Goal: Use online tool/utility: Utilize a website feature to perform a specific function

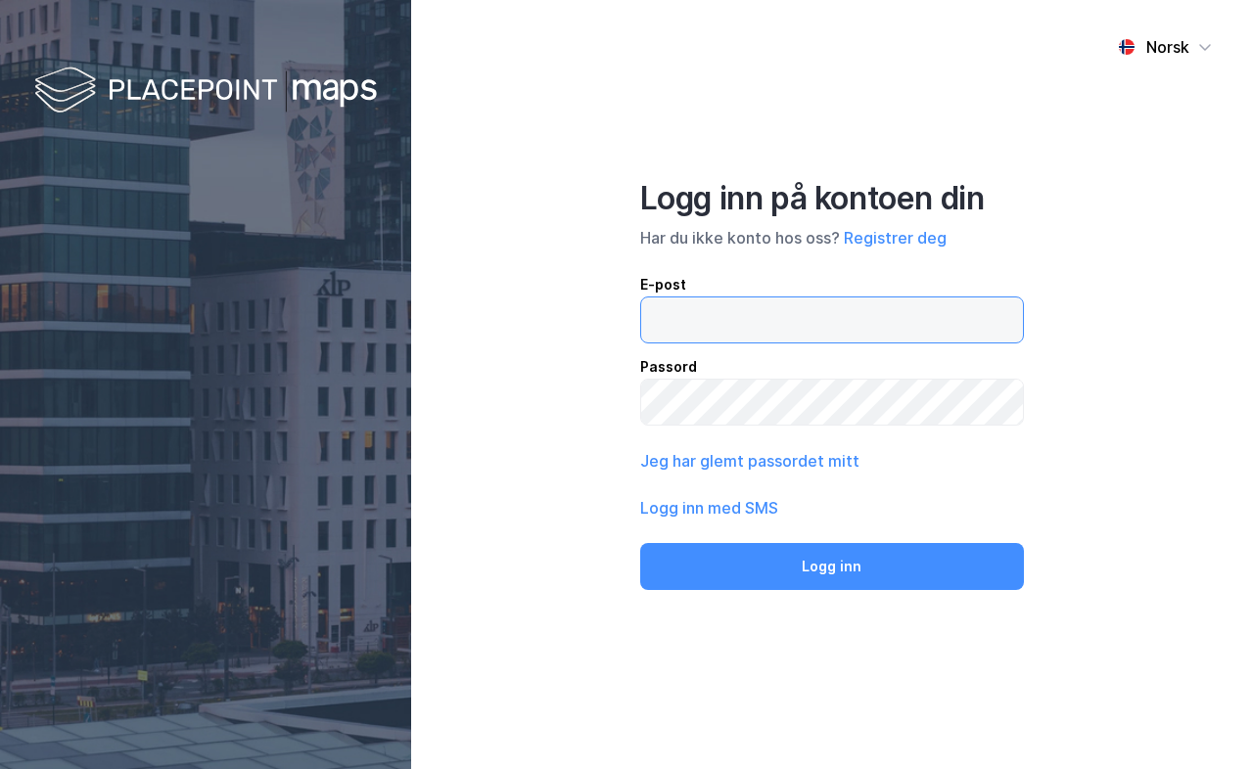
click at [685, 314] on input "email" at bounding box center [832, 320] width 382 height 45
type input "[EMAIL_ADDRESS][DOMAIN_NAME]"
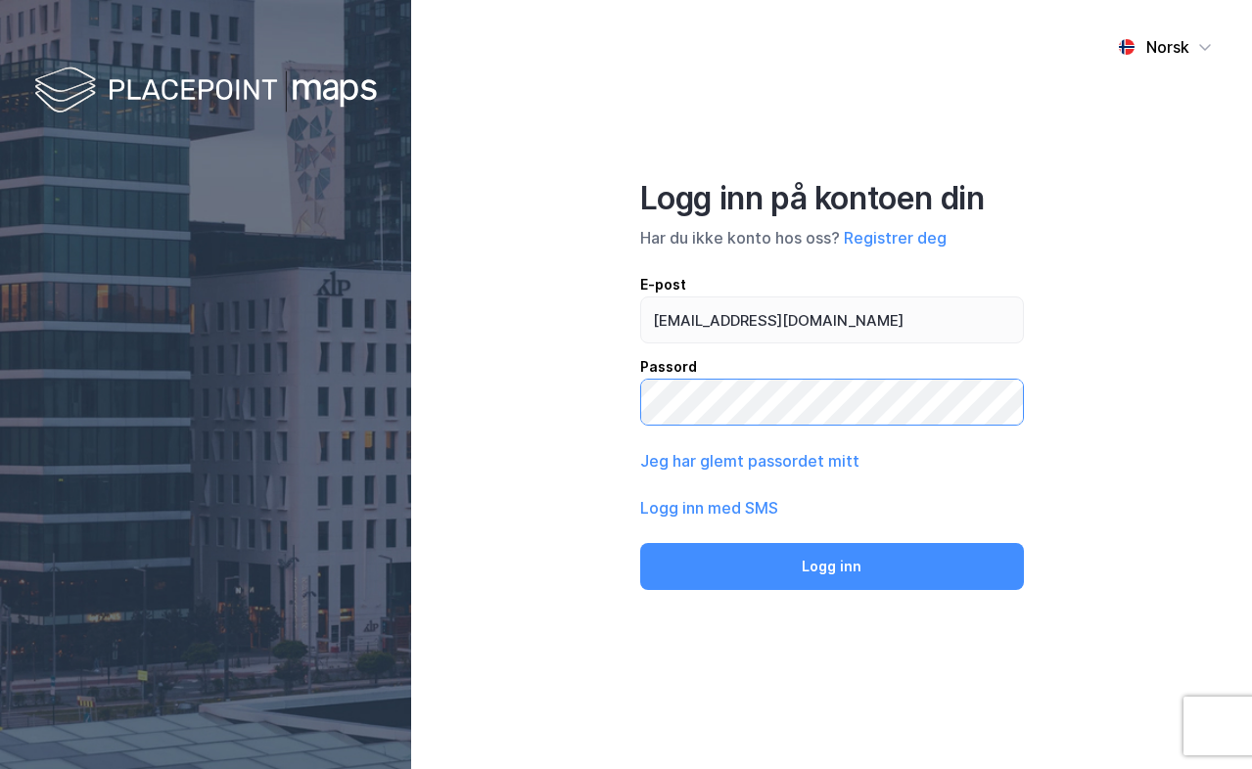
click at [640, 543] on button "Logg inn" at bounding box center [832, 566] width 384 height 47
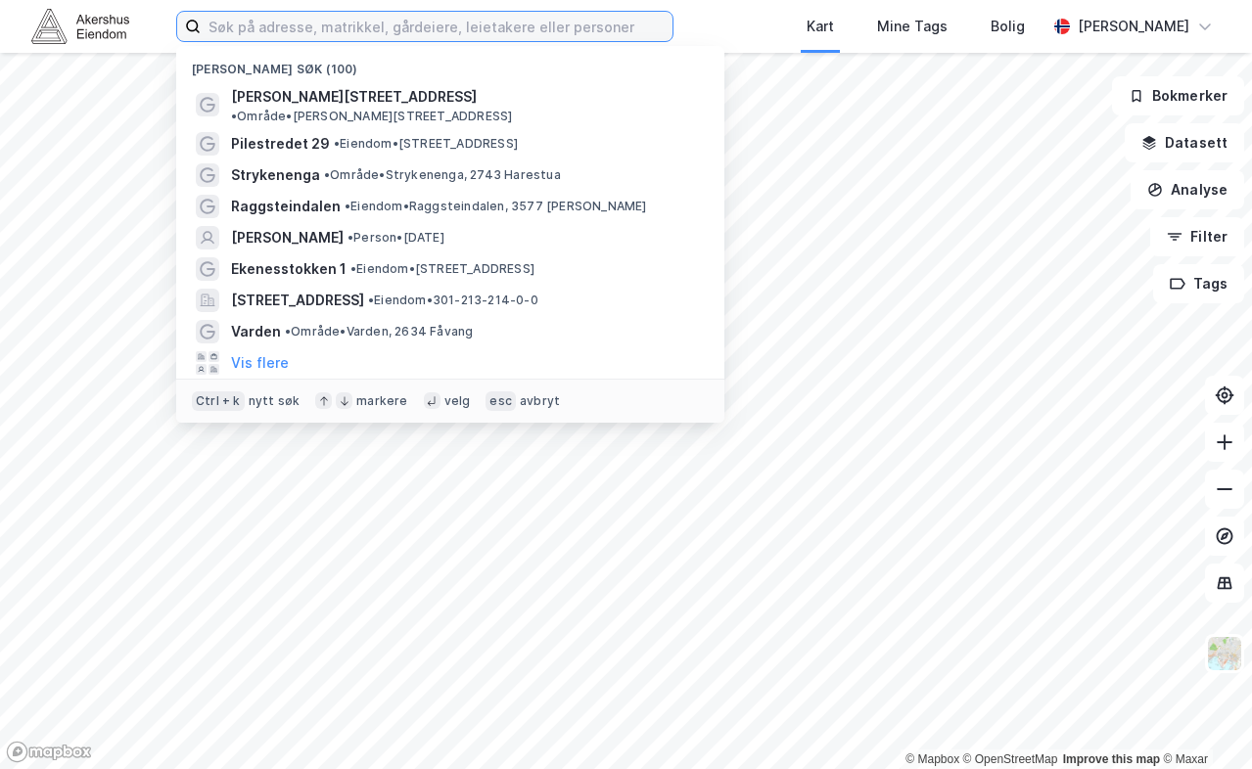
click at [258, 29] on input at bounding box center [437, 26] width 472 height 29
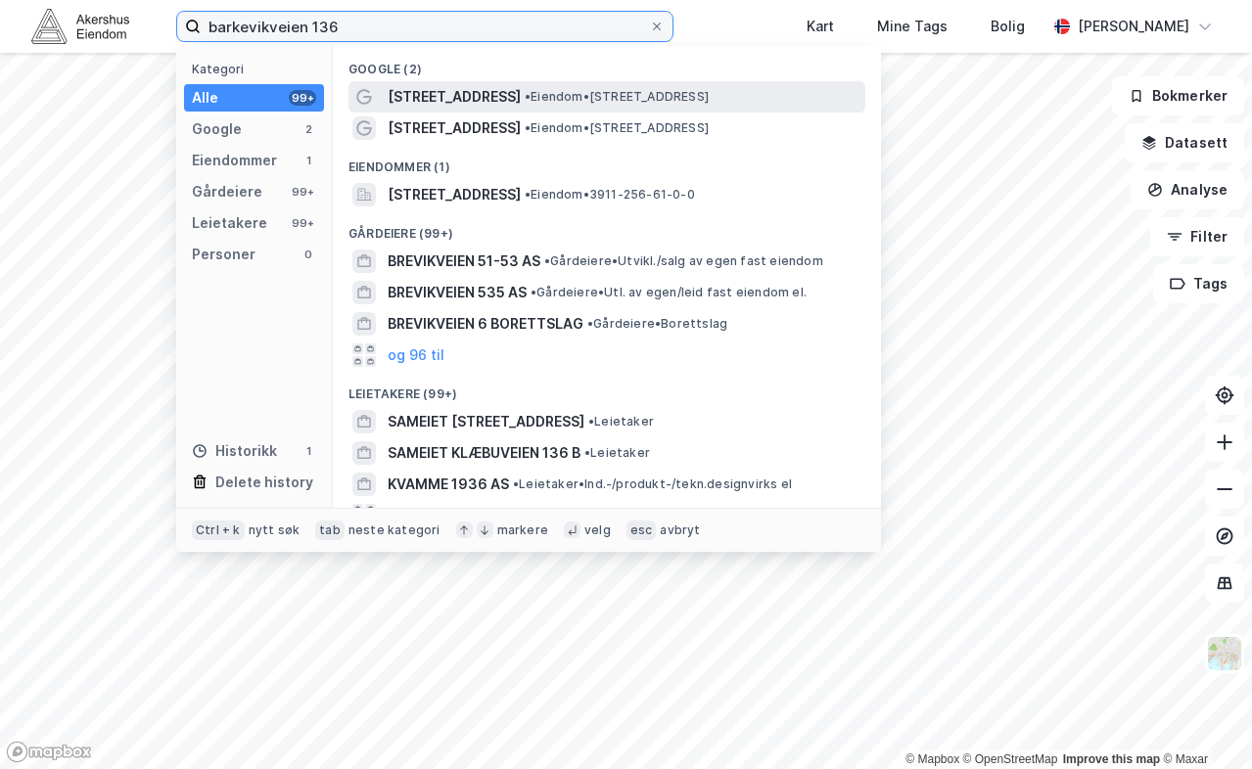
type input "barkevikveien 136"
click at [459, 91] on span "[STREET_ADDRESS]" at bounding box center [454, 96] width 133 height 23
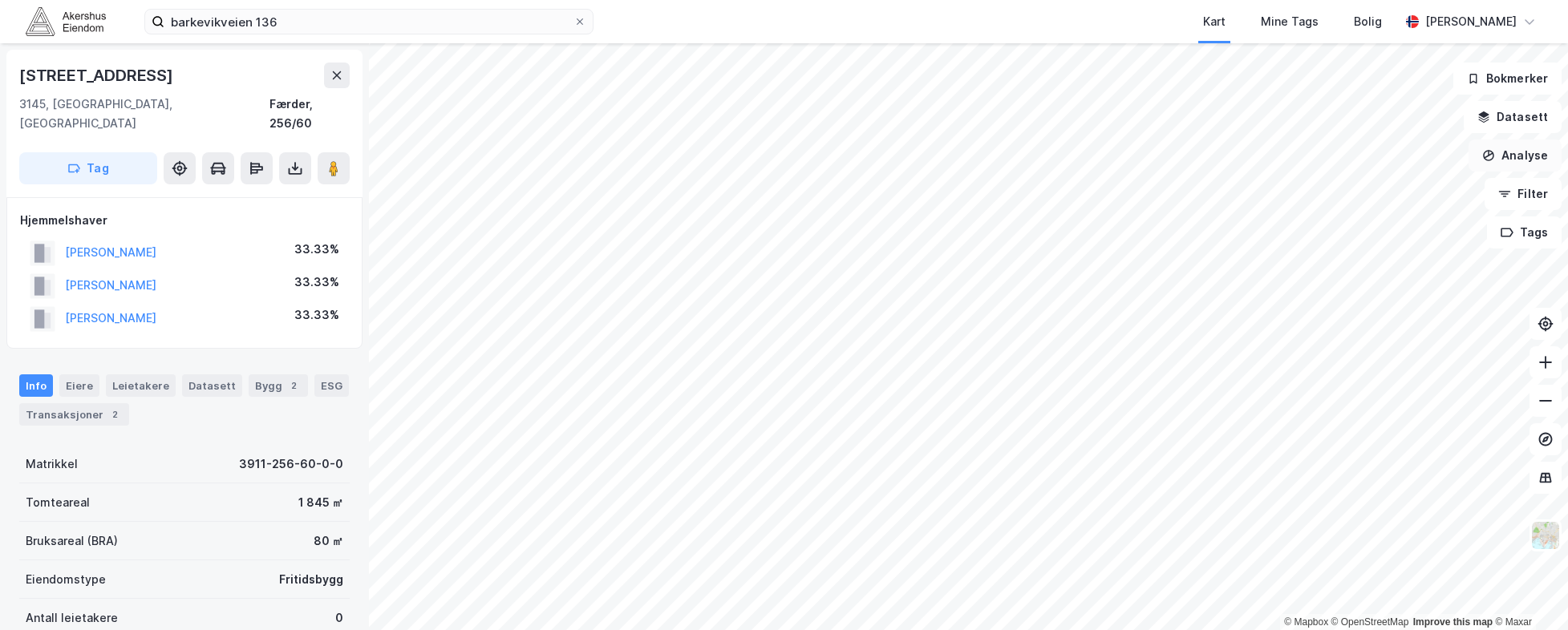
click at [1025, 159] on button "Analyse" at bounding box center [1516, 155] width 93 height 32
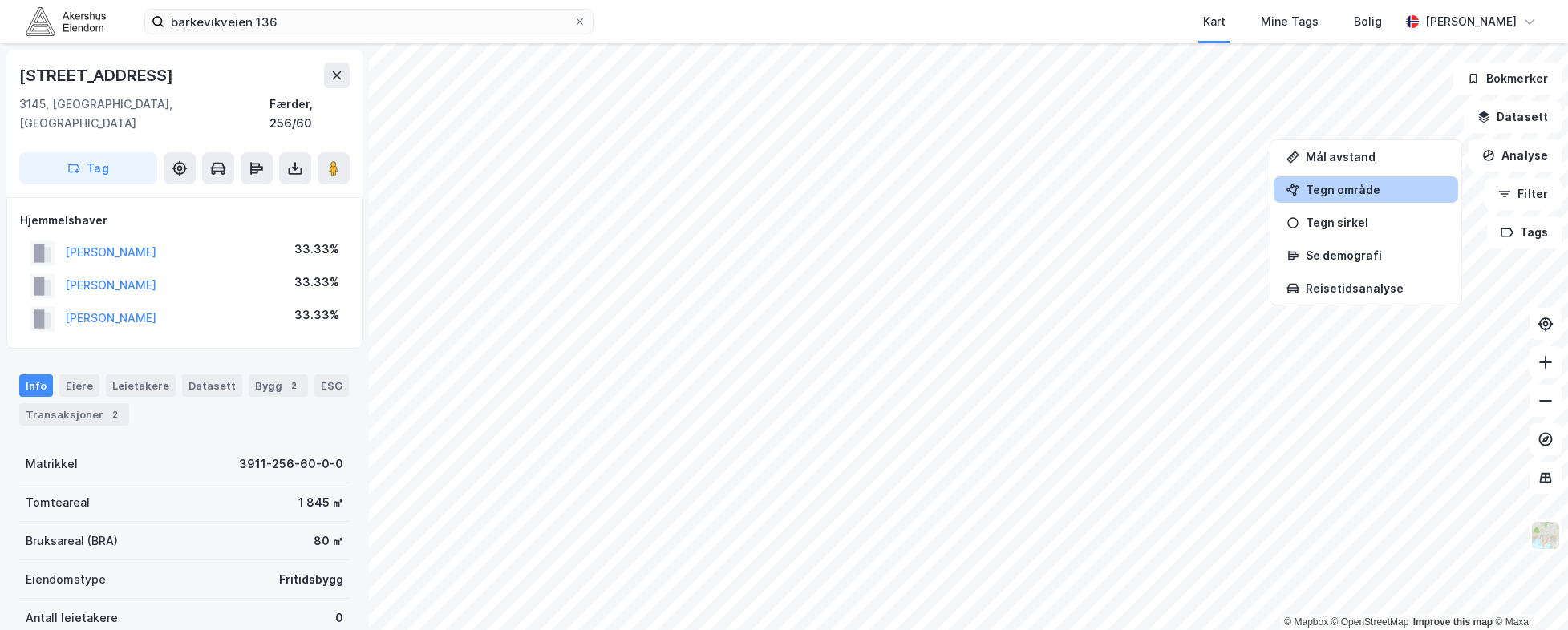
click at [1025, 191] on div "Tegn område" at bounding box center [1375, 189] width 139 height 14
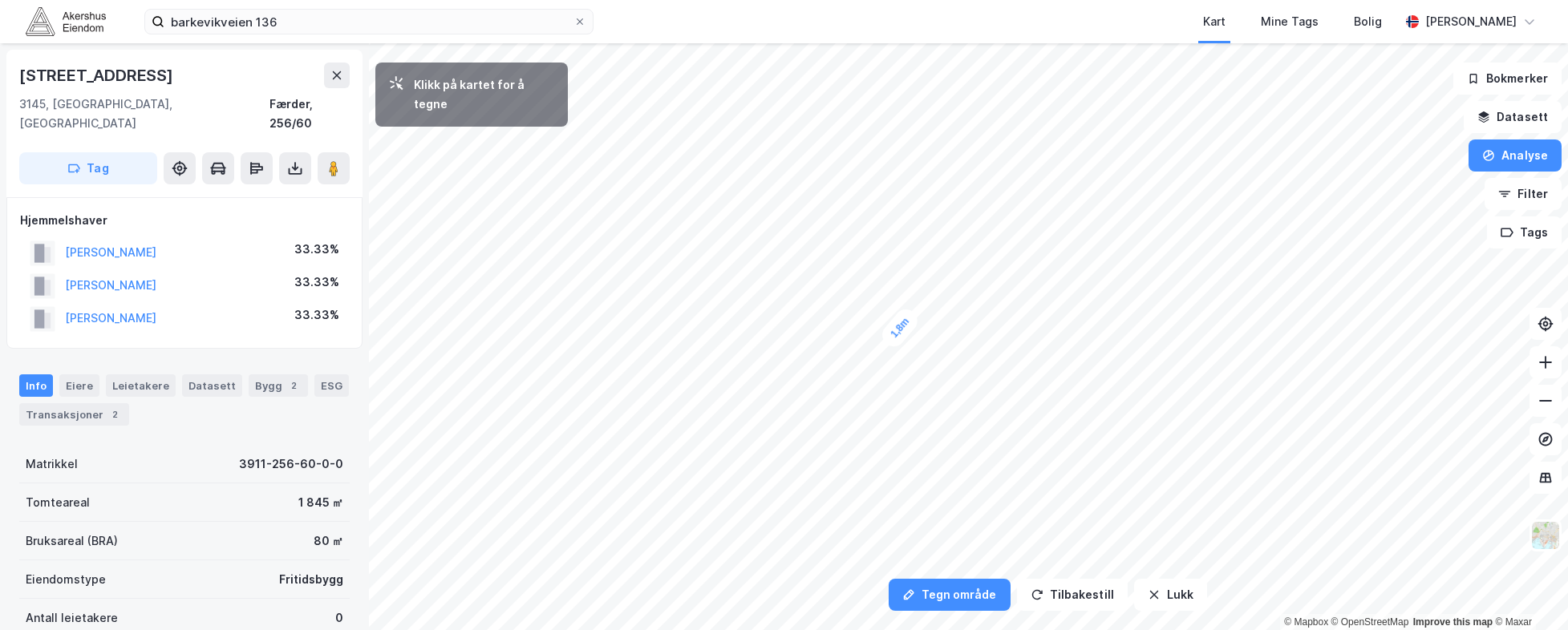
click at [888, 342] on div "1,8m" at bounding box center [901, 328] width 44 height 46
click at [889, 364] on div "1,1m" at bounding box center [889, 352] width 24 height 42
click at [897, 380] on div "0,9m" at bounding box center [893, 372] width 38 height 47
click at [907, 389] on div "0,6m" at bounding box center [902, 383] width 46 height 44
click at [925, 372] on div "1,2m" at bounding box center [916, 380] width 46 height 44
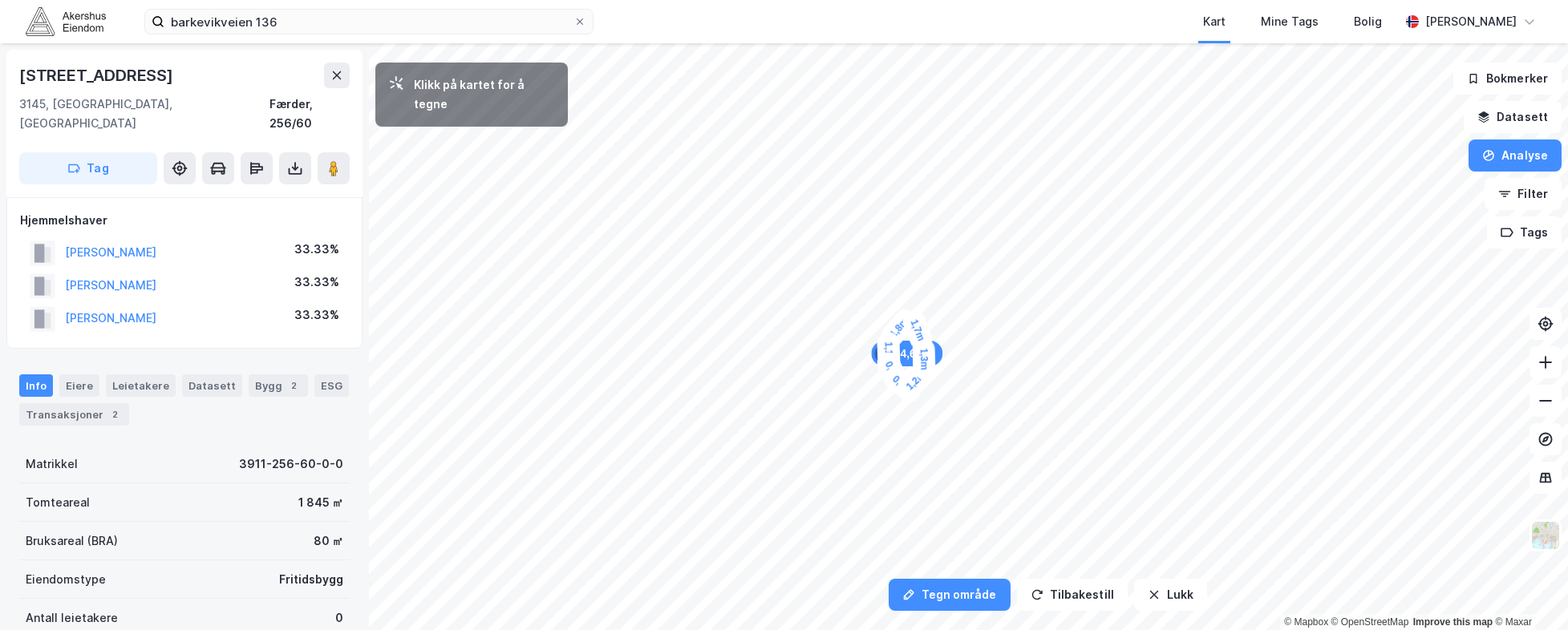
click at [924, 346] on div "1,7m" at bounding box center [917, 330] width 36 height 47
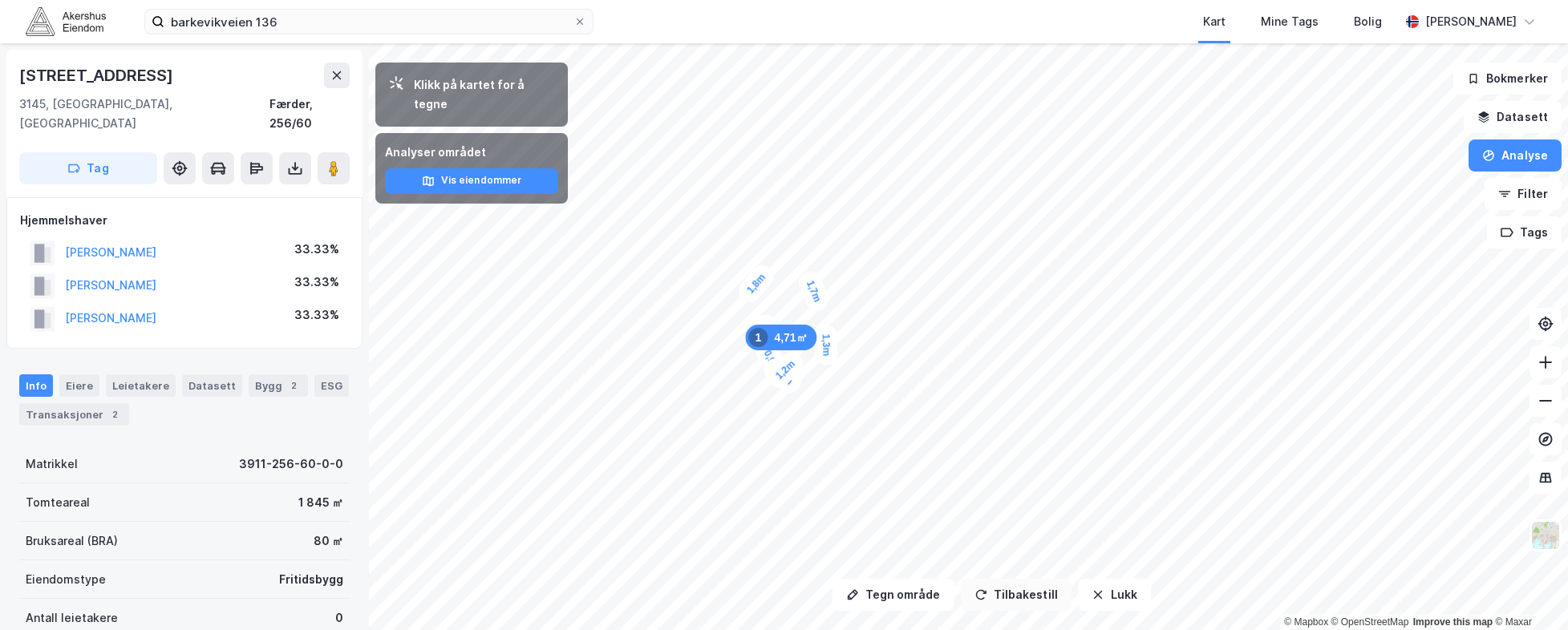
click at [1003, 596] on button "Tilbakestill" at bounding box center [1016, 595] width 111 height 32
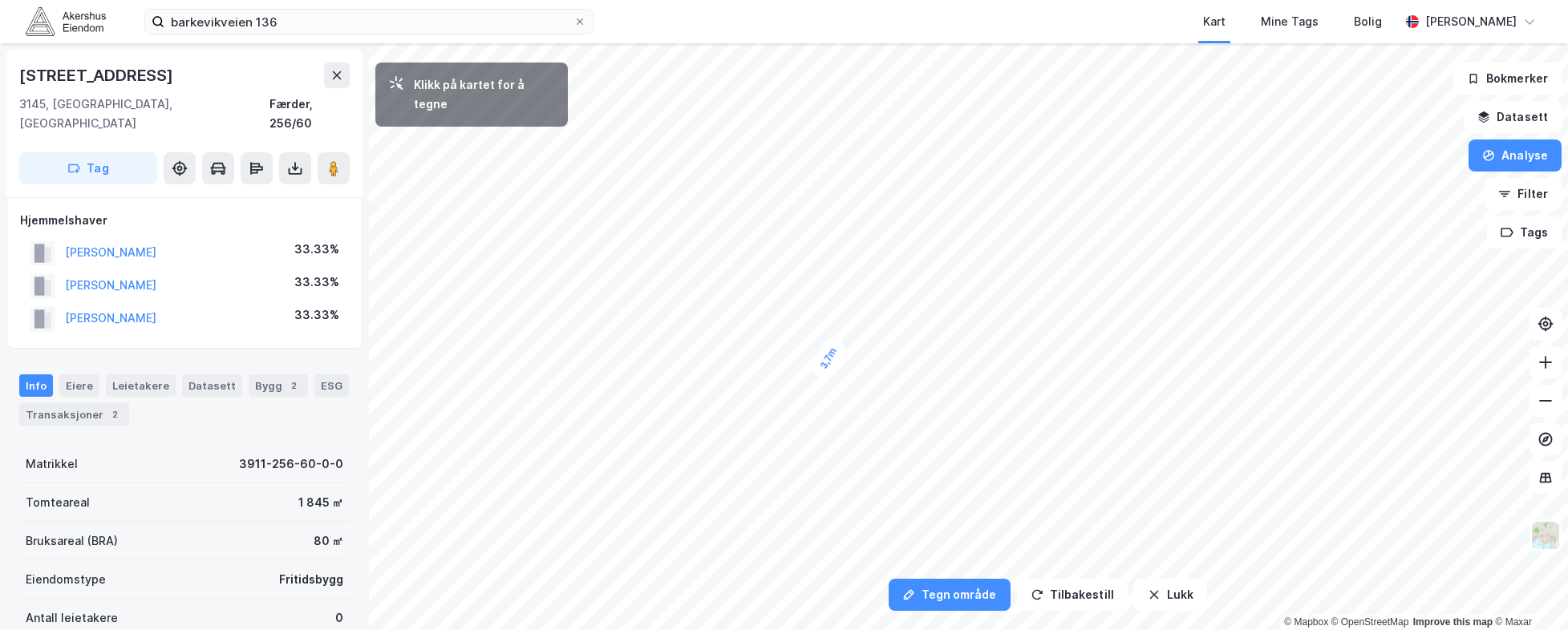
click at [823, 367] on div "3,7m" at bounding box center [829, 358] width 40 height 47
click at [831, 376] on div "4,8m" at bounding box center [831, 363] width 28 height 44
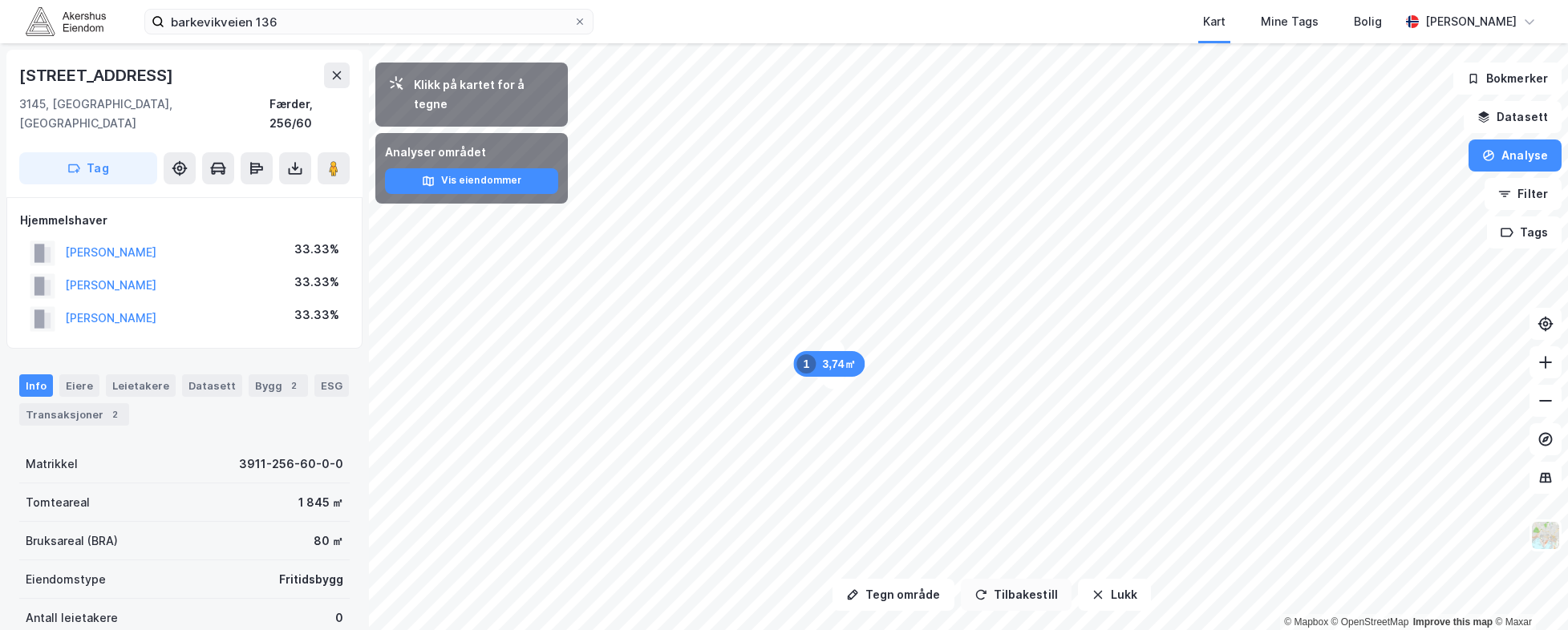
click at [990, 598] on button "Tilbakestill" at bounding box center [1016, 595] width 111 height 32
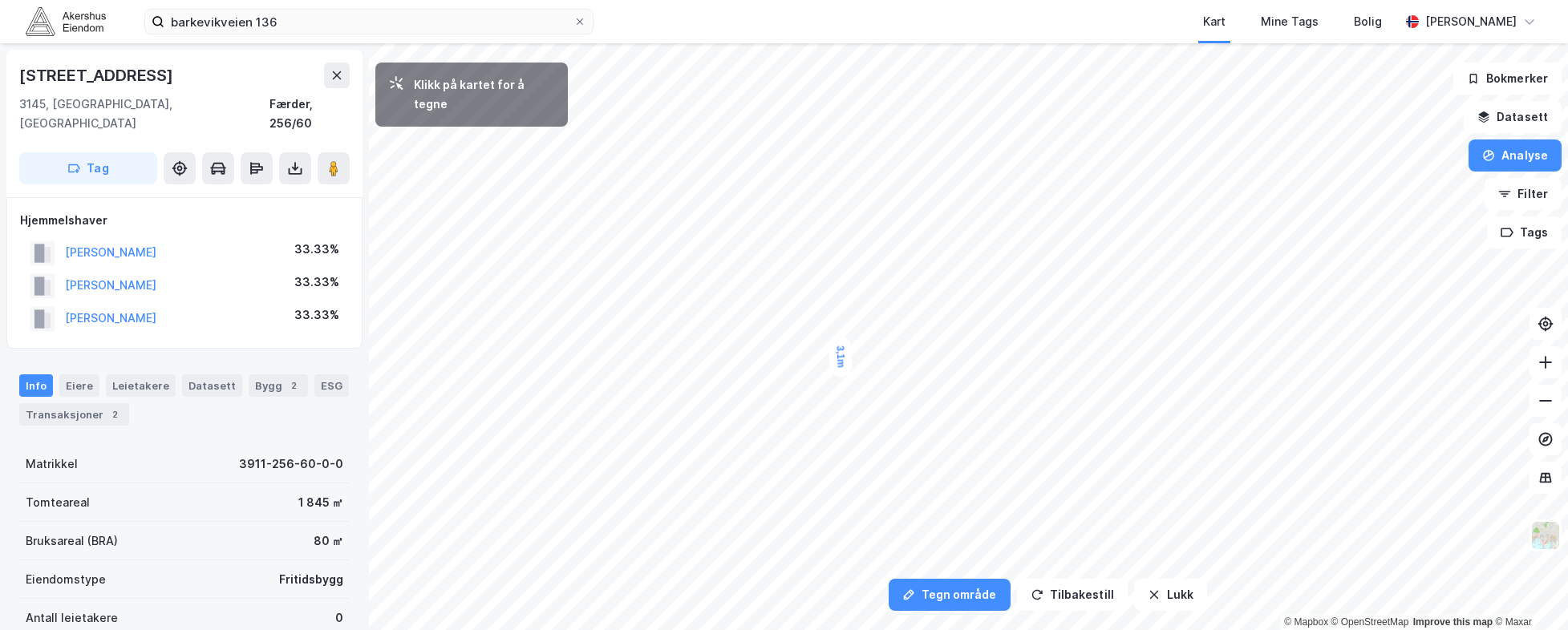
click at [840, 365] on div "3,1m" at bounding box center [840, 357] width 24 height 43
click at [840, 364] on div "2,9m" at bounding box center [839, 356] width 22 height 41
